Goal: Task Accomplishment & Management: Manage account settings

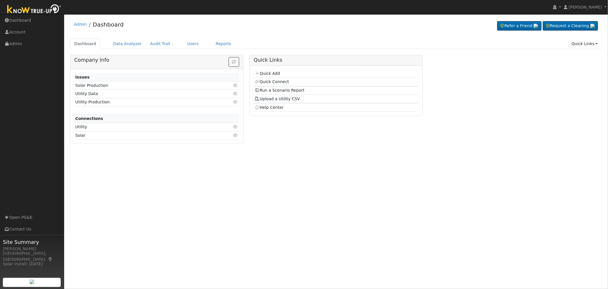
click at [169, 43] on ul "Dashboard Data Analyzer Audit Trail Users Reports Quick Links Quick Add Quick C…" at bounding box center [336, 43] width 532 height 11
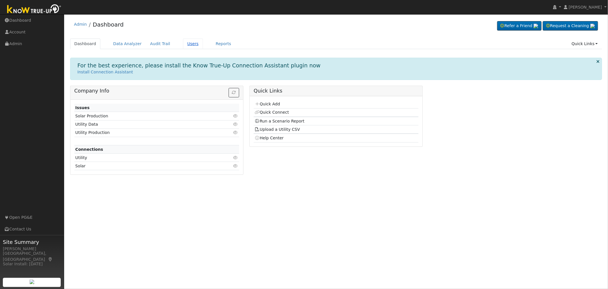
click at [183, 42] on link "Users" at bounding box center [193, 43] width 20 height 11
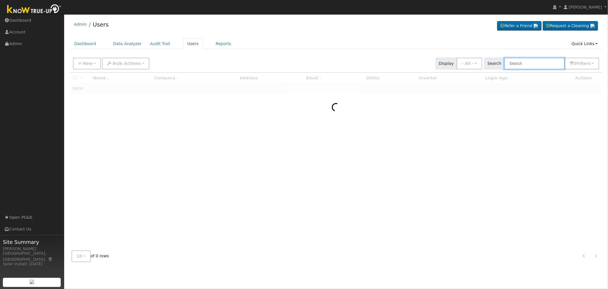
click at [529, 65] on input "text" at bounding box center [534, 64] width 60 height 12
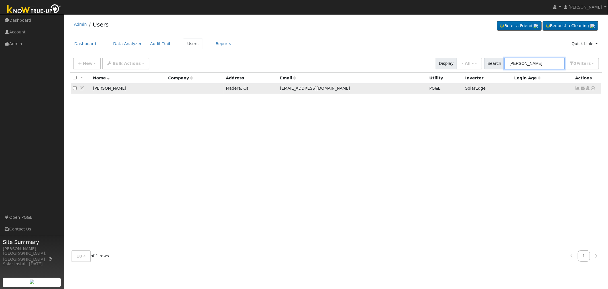
type input "[PERSON_NAME]"
click at [589, 89] on icon at bounding box center [587, 88] width 5 height 4
